Goal: Contribute content: Contribute content

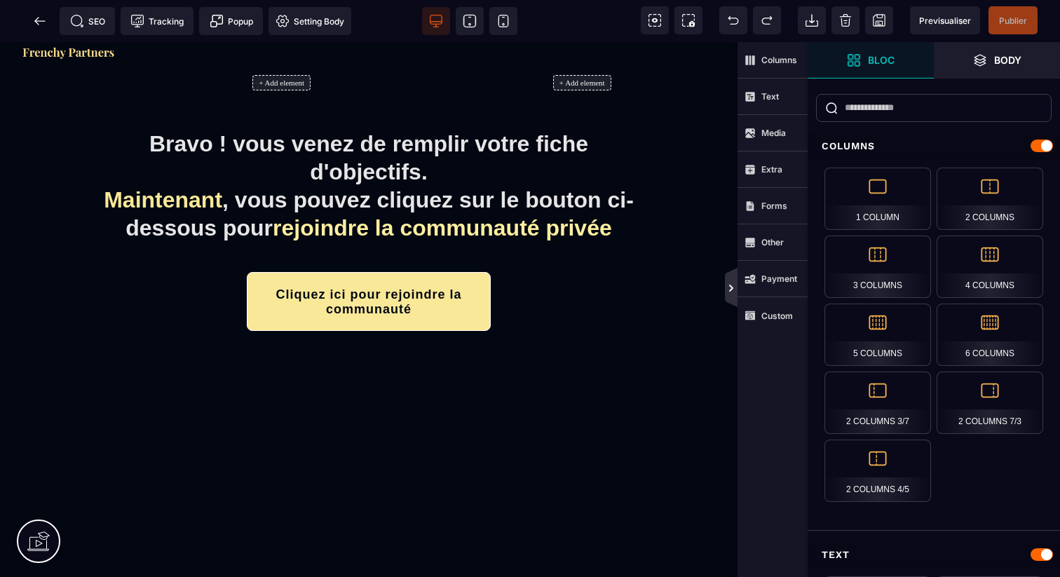
click at [733, 287] on icon at bounding box center [731, 288] width 11 height 11
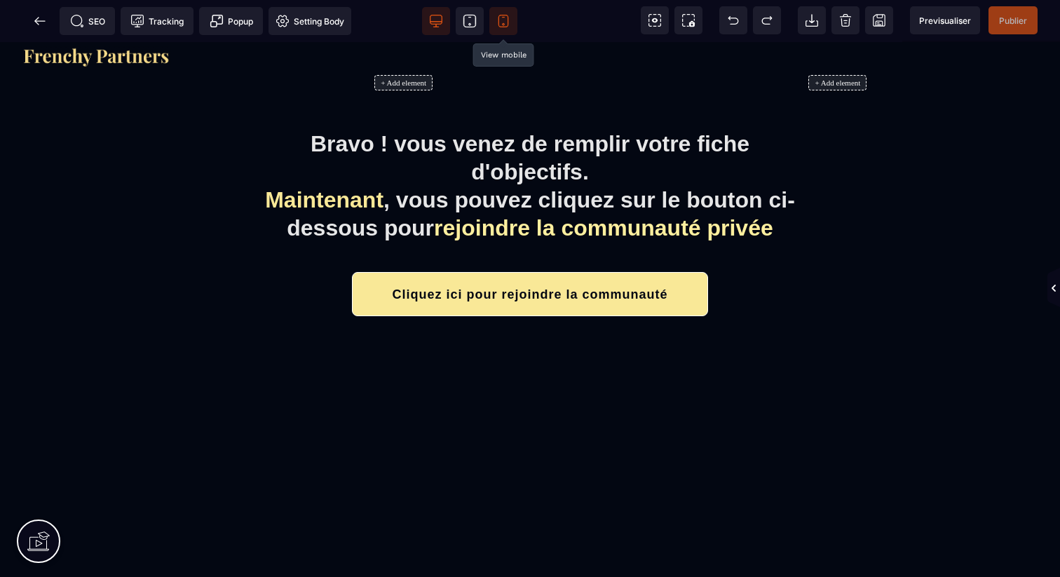
click at [506, 20] on icon at bounding box center [503, 21] width 14 height 14
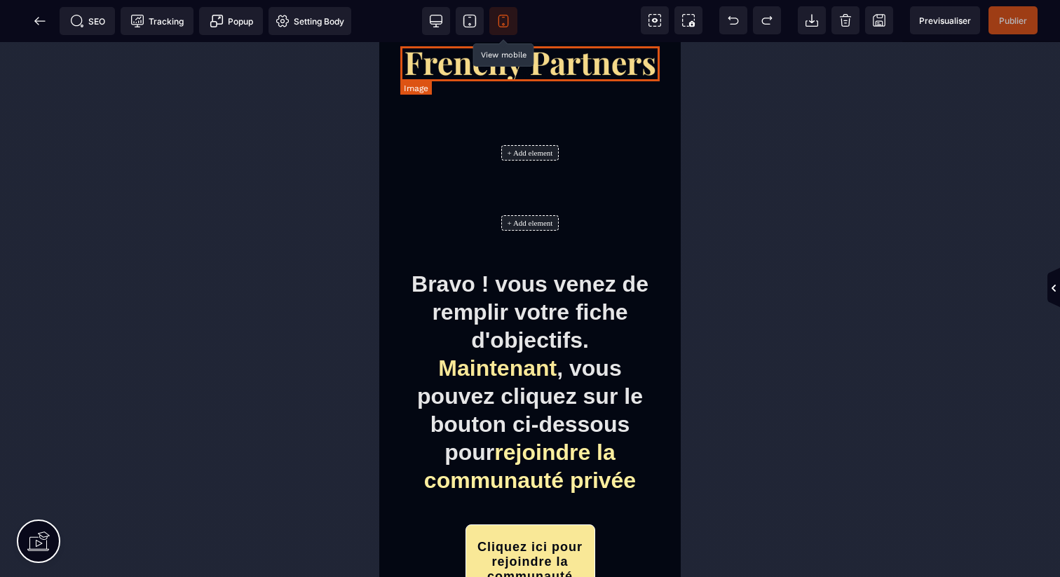
click at [531, 76] on img at bounding box center [529, 63] width 259 height 35
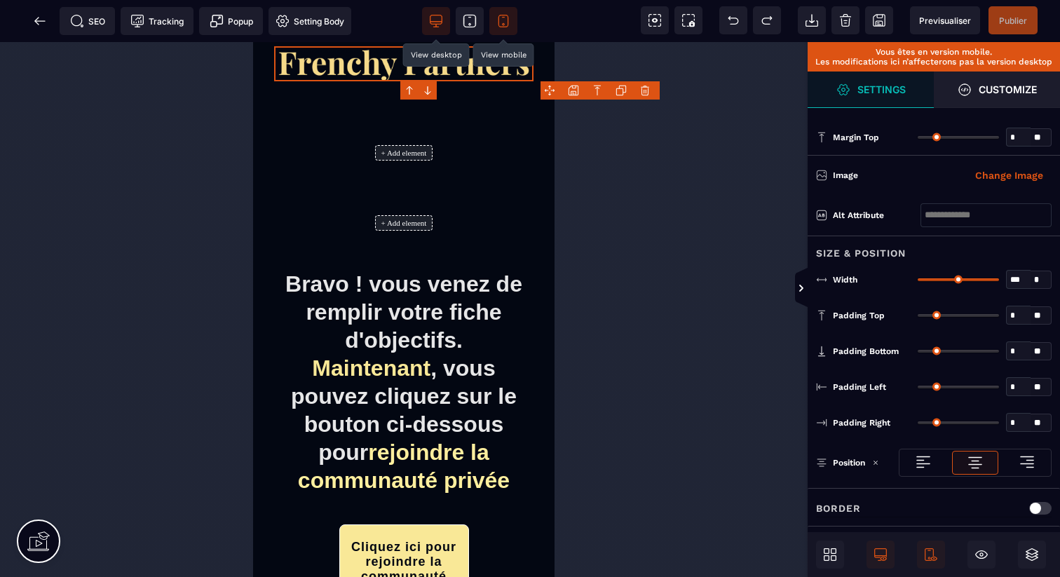
click at [444, 14] on span at bounding box center [436, 21] width 28 height 28
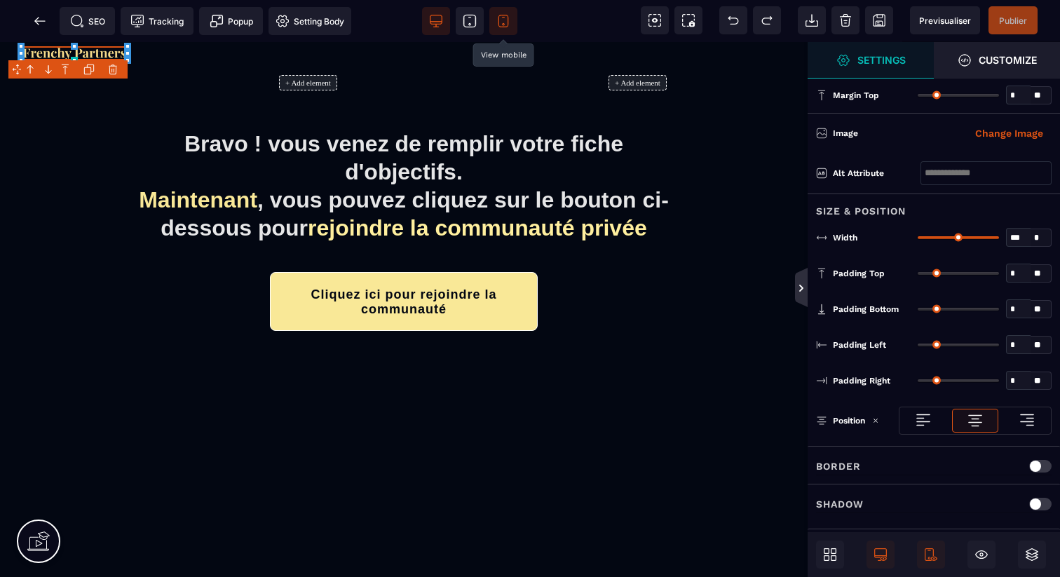
click at [800, 284] on icon at bounding box center [801, 288] width 11 height 11
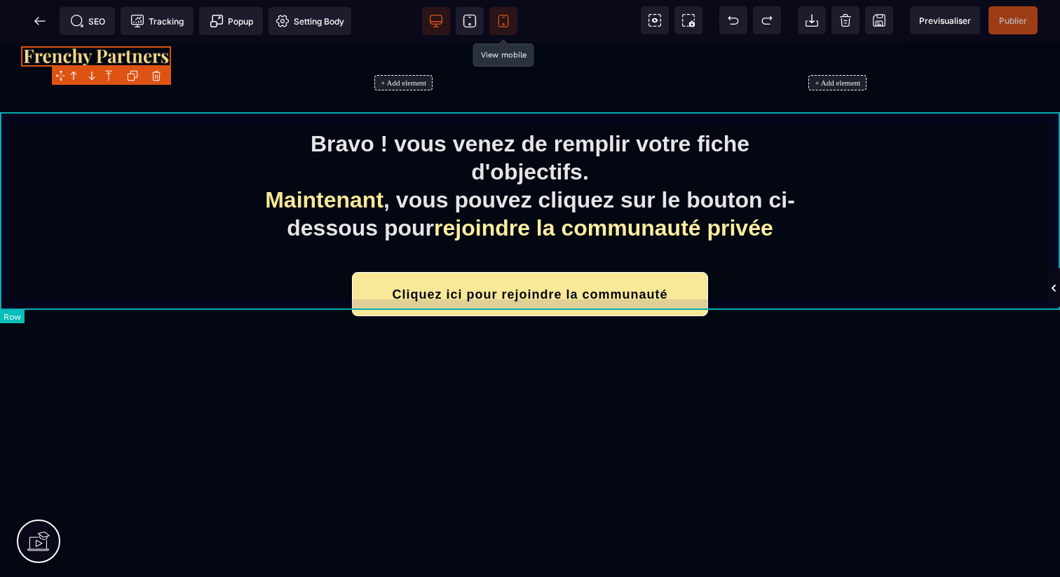
click at [1056, 144] on div "Bravo ! vous venez de remplir votre fiche d'objectifs. Maintenant , vous pouvez…" at bounding box center [530, 224] width 1060 height 225
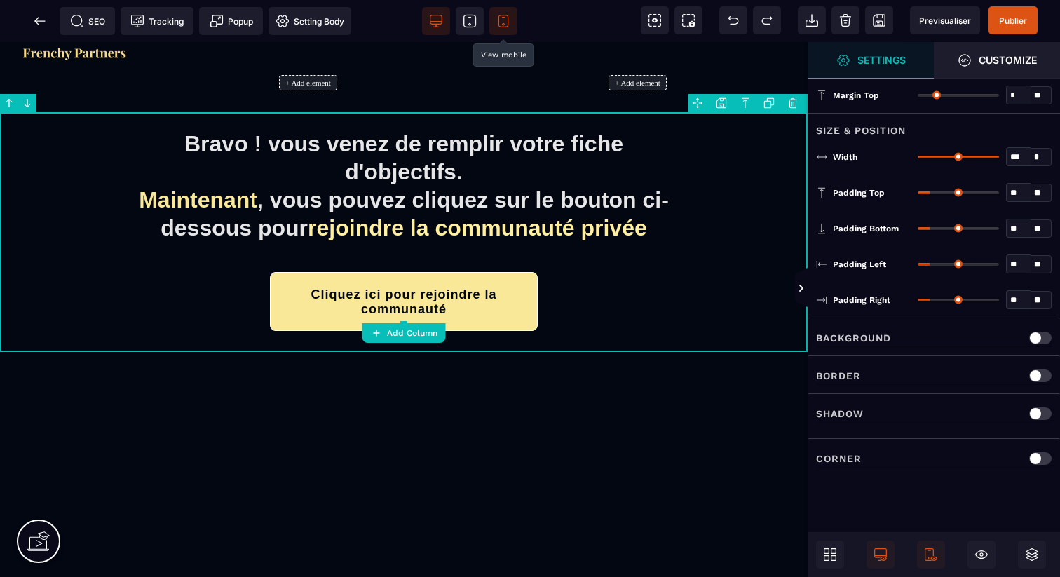
click at [723, 99] on body "B" at bounding box center [530, 288] width 1060 height 577
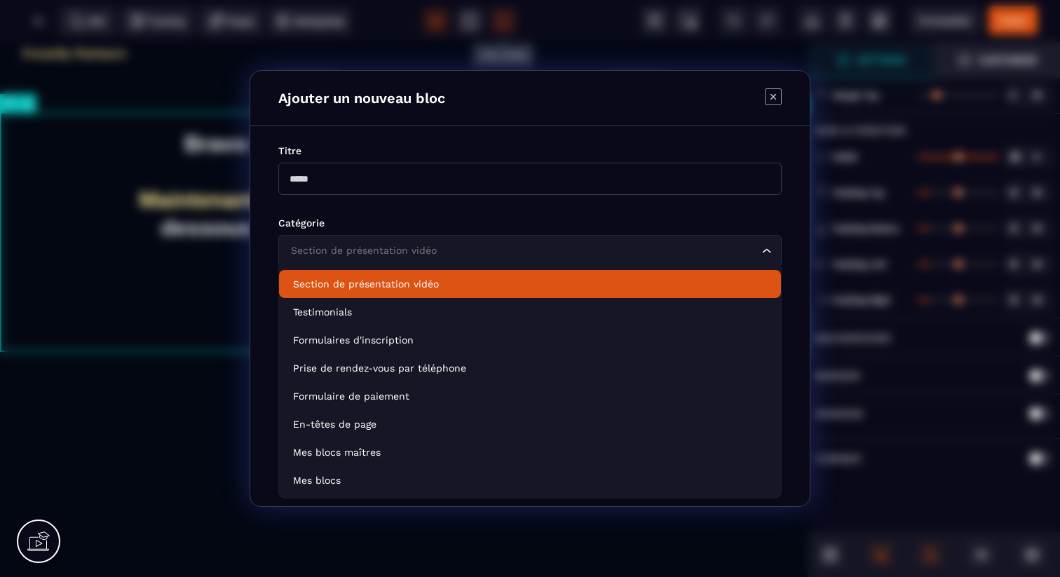
click at [629, 248] on input "Search for option" at bounding box center [522, 250] width 471 height 15
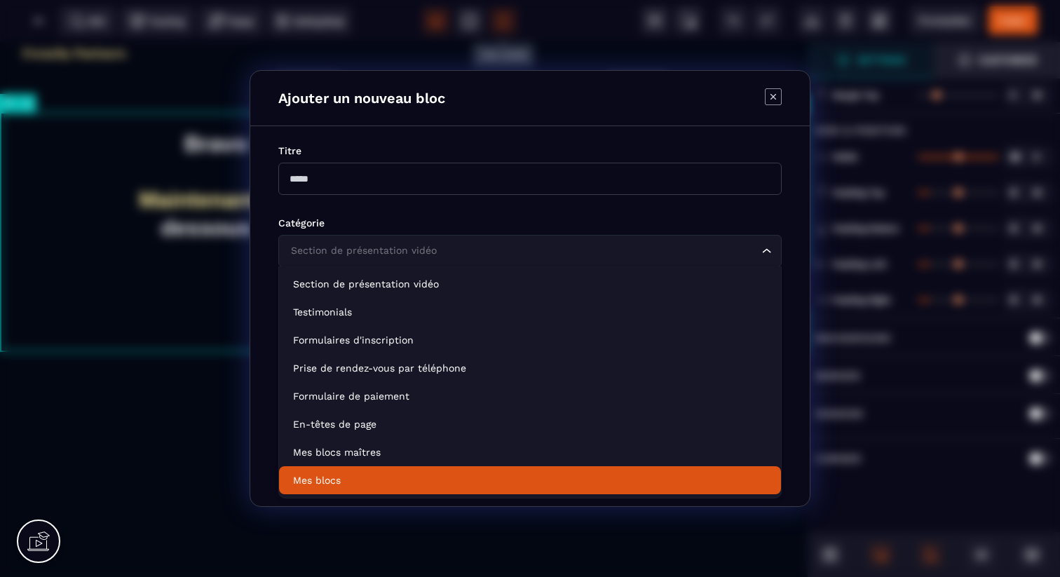
click at [519, 479] on p "Mes blocs" at bounding box center [530, 480] width 474 height 14
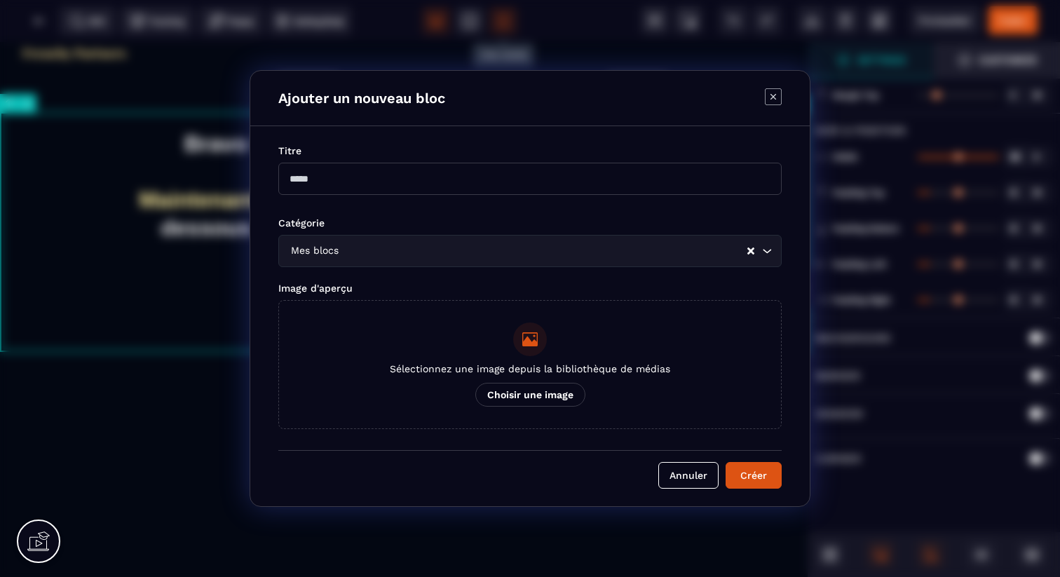
click at [448, 173] on input "Modal window" at bounding box center [529, 179] width 503 height 32
type input "****"
type input "*"
type input "**********"
click at [737, 469] on button "Créer" at bounding box center [754, 475] width 56 height 27
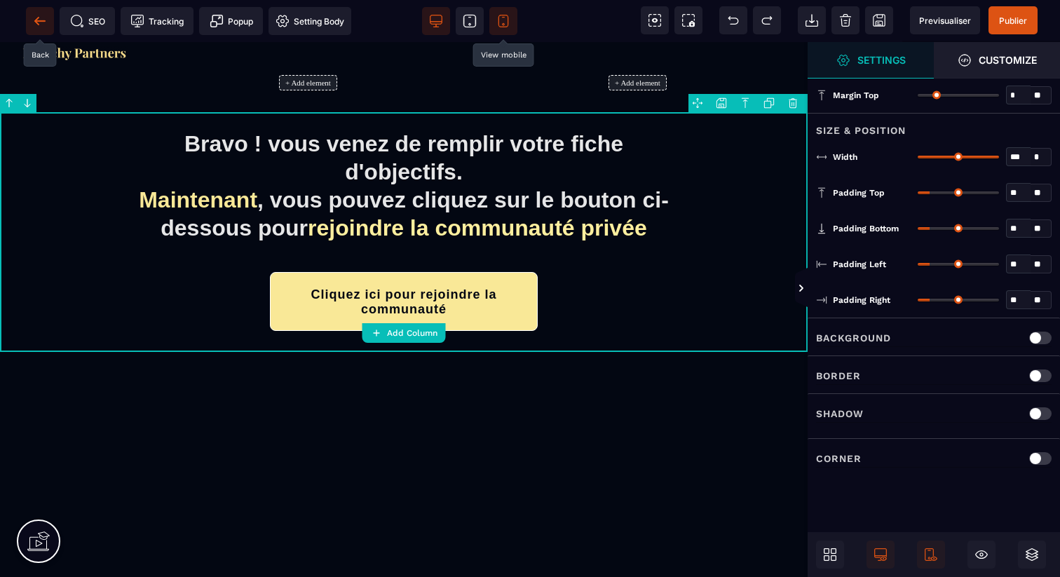
click at [39, 20] on icon at bounding box center [39, 20] width 11 height 1
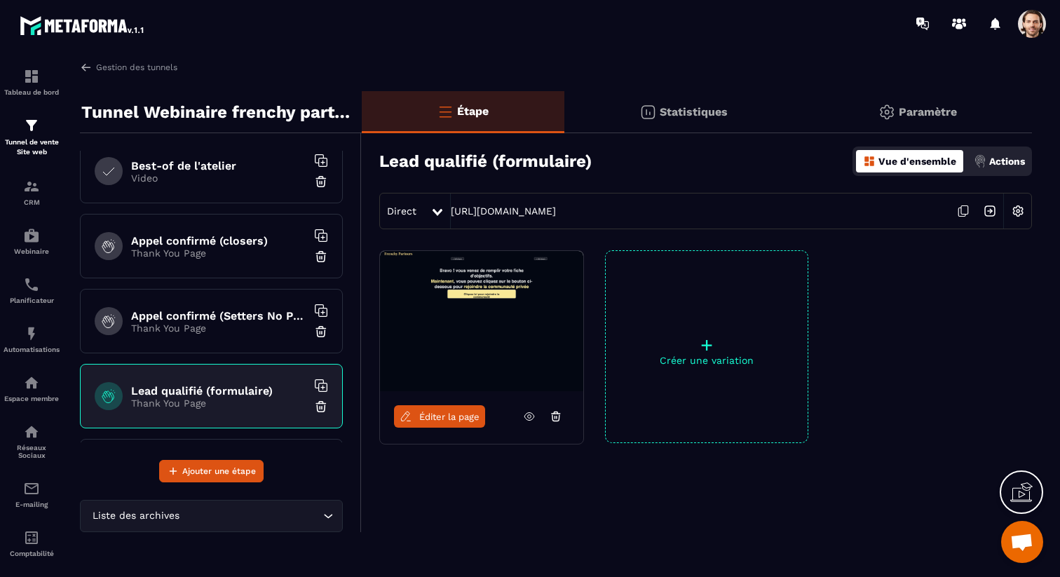
scroll to position [383, 0]
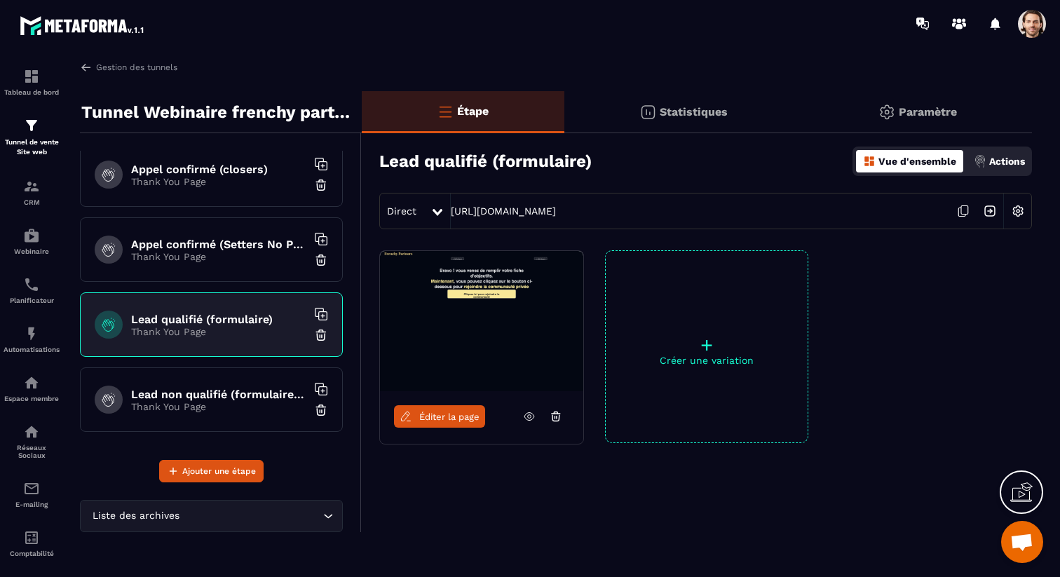
click at [227, 386] on div "Lead non qualifié (formulaire No Pixel/tracking) Thank You Page" at bounding box center [211, 399] width 263 height 64
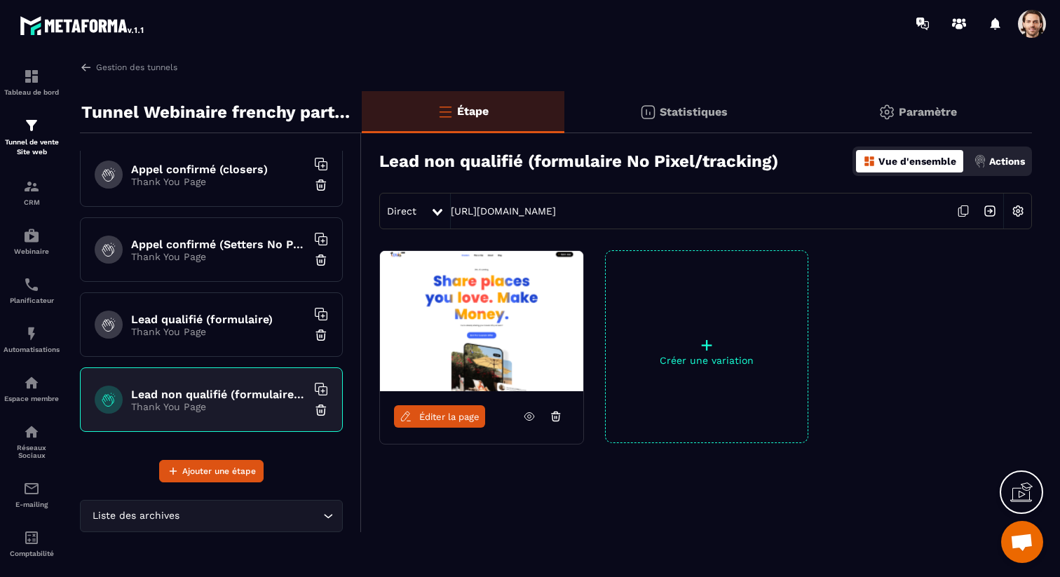
click at [427, 411] on span "Éditer la page" at bounding box center [449, 416] width 60 height 11
